Goal: Transaction & Acquisition: Purchase product/service

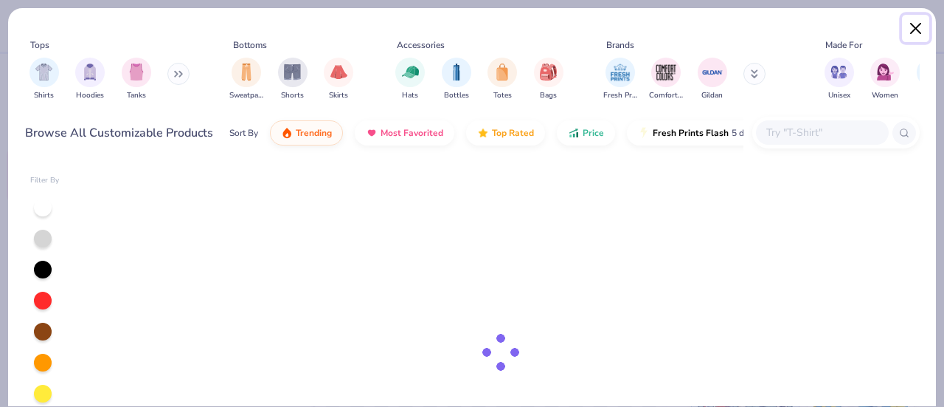
click at [914, 25] on button "Close" at bounding box center [916, 29] width 28 height 28
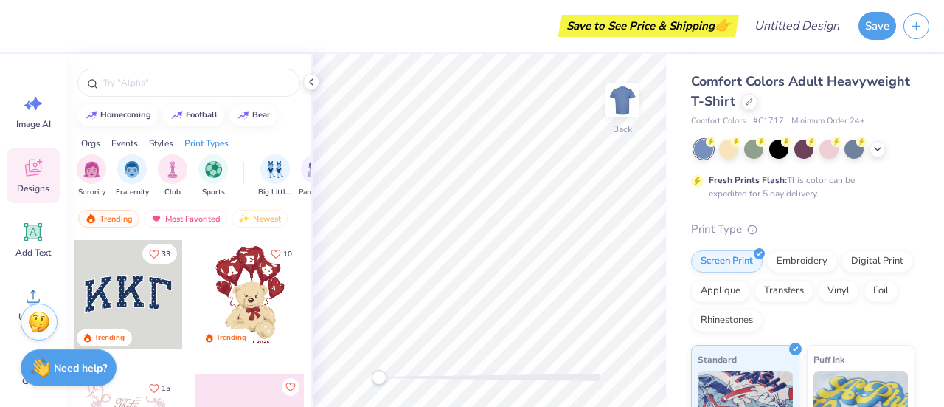
click at [831, 132] on div "Comfort Colors Adult Heavyweight T-Shirt Comfort Colors # C1717 Minimum Order: …" at bounding box center [803, 375] width 224 height 606
click at [875, 150] on icon at bounding box center [878, 148] width 12 height 12
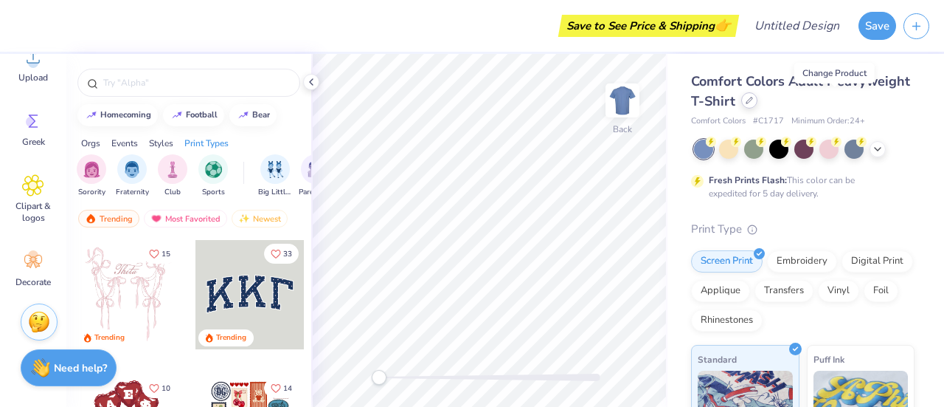
click at [753, 98] on icon at bounding box center [749, 100] width 7 height 7
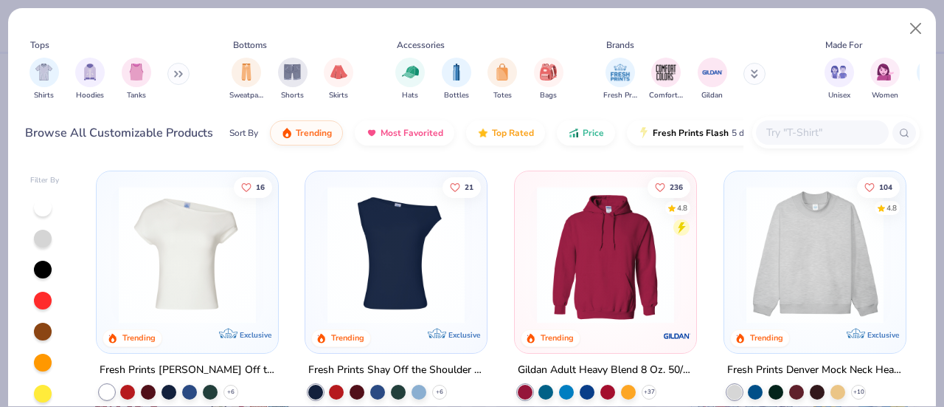
click at [776, 131] on input "text" at bounding box center [822, 132] width 114 height 17
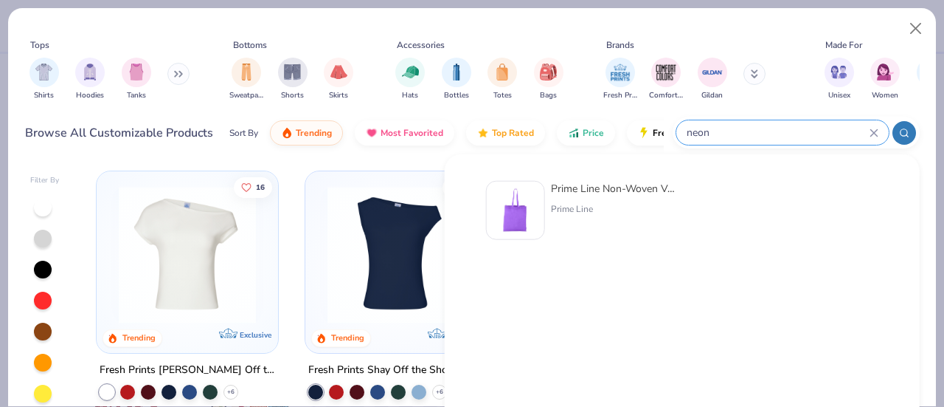
click at [911, 127] on div at bounding box center [905, 133] width 24 height 24
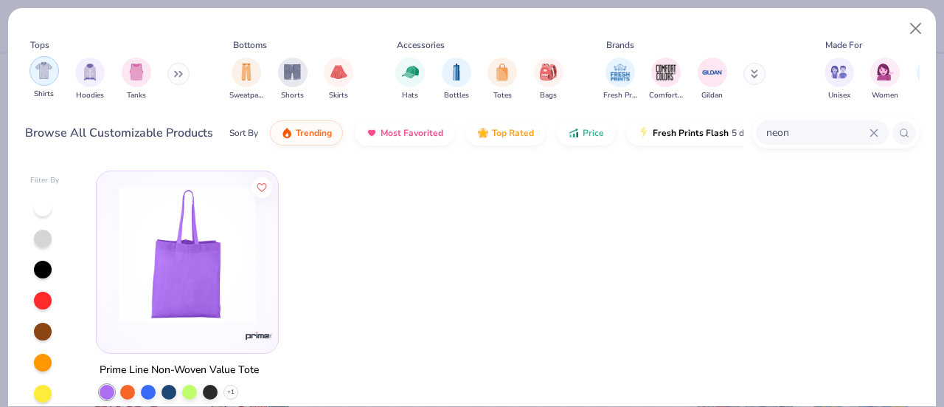
type input "neon"
click at [47, 77] on img "filter for Shirts" at bounding box center [43, 70] width 17 height 17
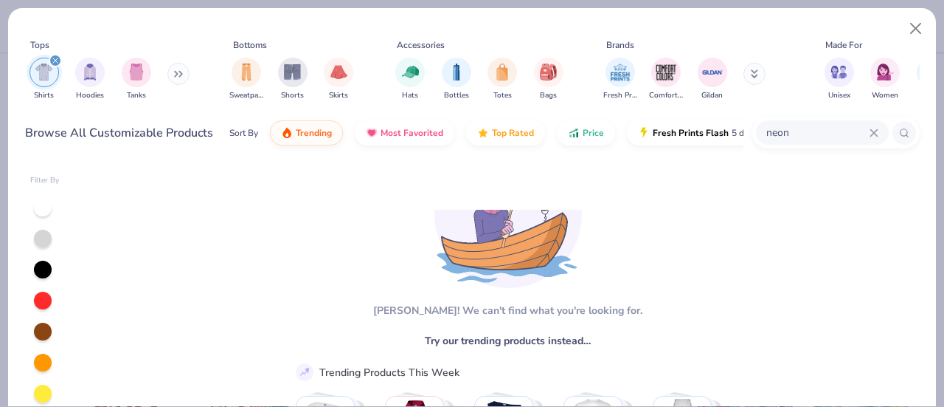
scroll to position [129, 0]
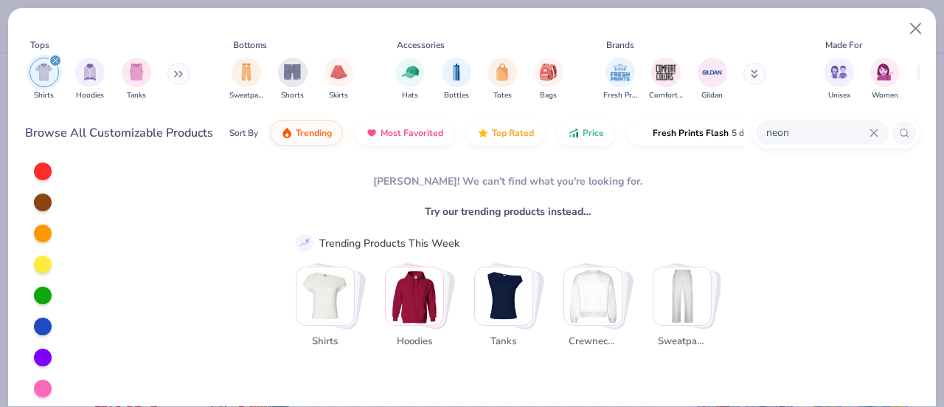
click at [872, 134] on icon at bounding box center [874, 132] width 7 height 7
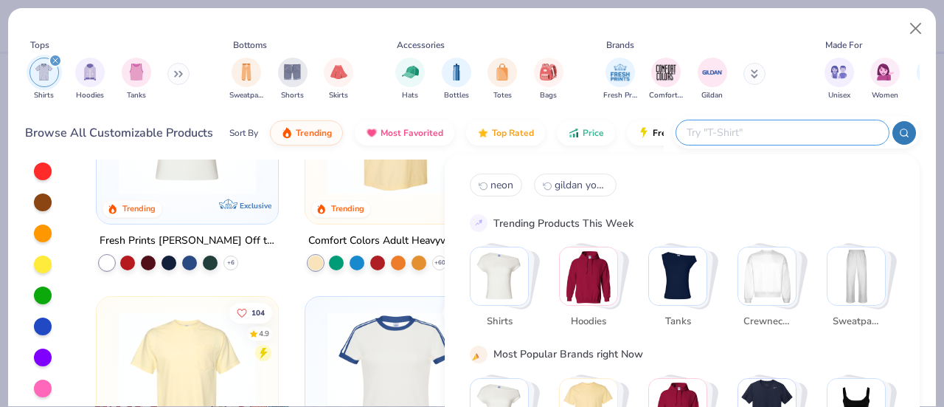
click at [496, 277] on img "Stack Card Button Shirts" at bounding box center [500, 276] width 58 height 58
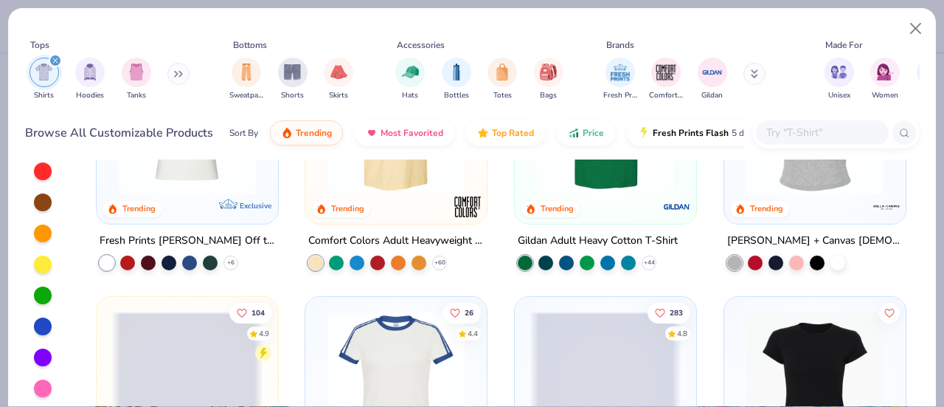
click at [778, 134] on input "text" at bounding box center [822, 132] width 114 height 17
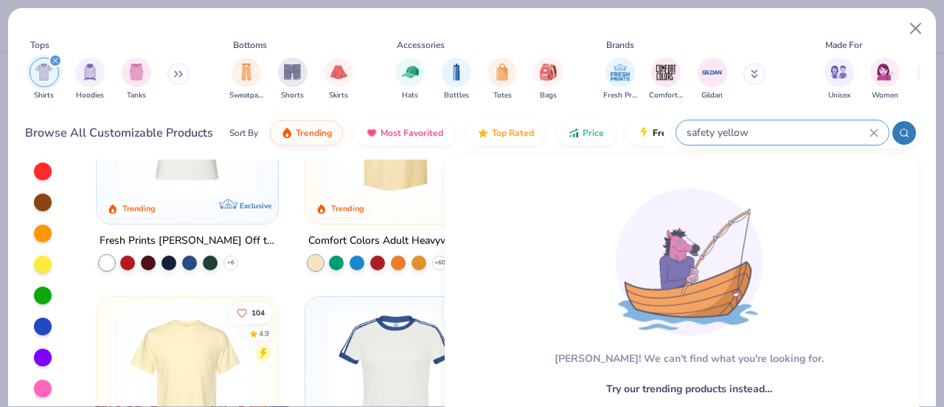
type input "safety yellow"
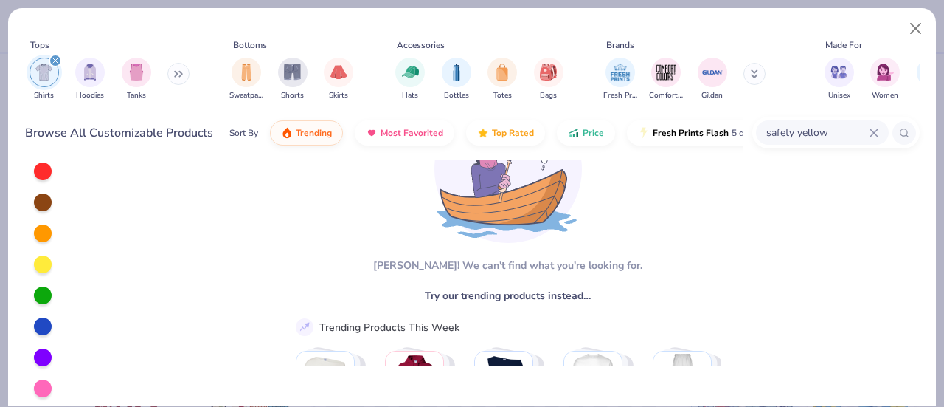
scroll to position [0, 0]
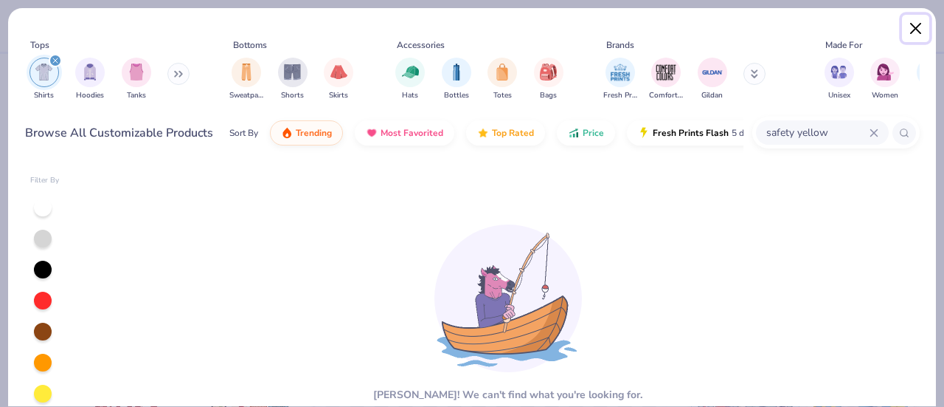
click at [914, 28] on button "Close" at bounding box center [916, 29] width 28 height 28
